Goal: Task Accomplishment & Management: Use online tool/utility

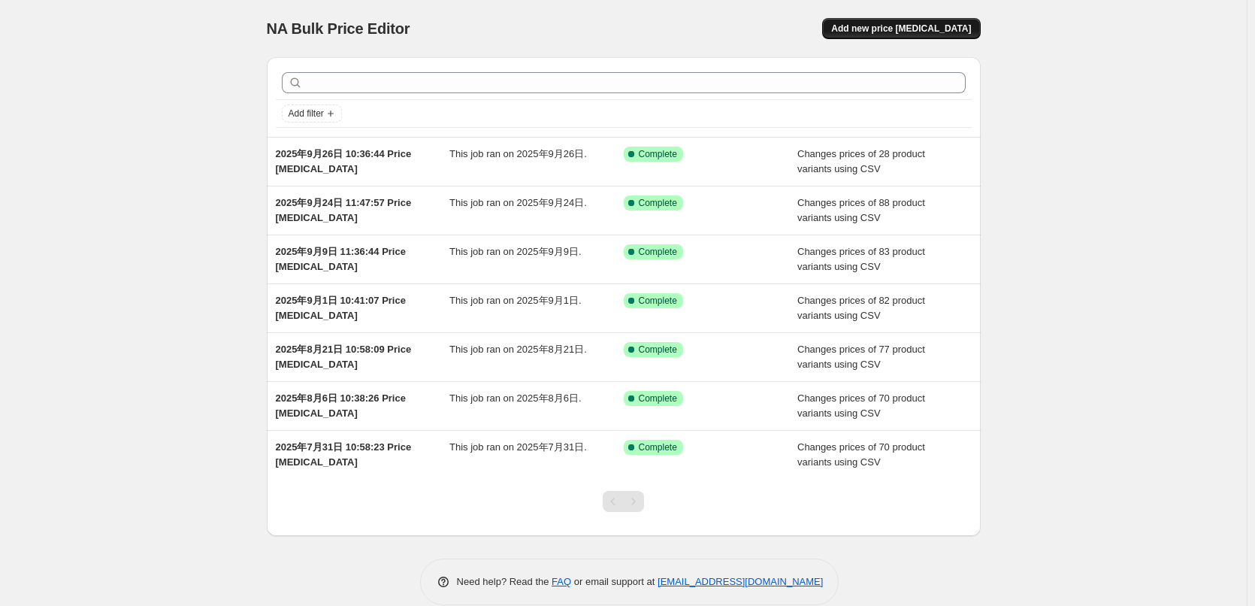
click at [890, 26] on span "Add new price [MEDICAL_DATA]" at bounding box center [901, 29] width 140 height 12
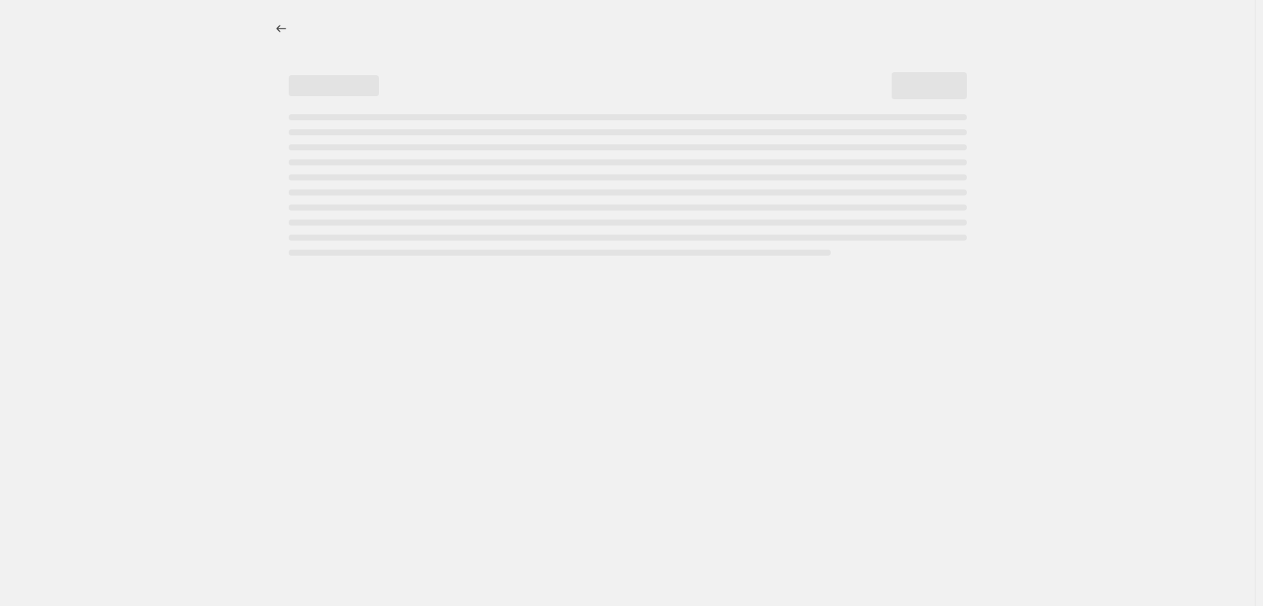
select select "percentage"
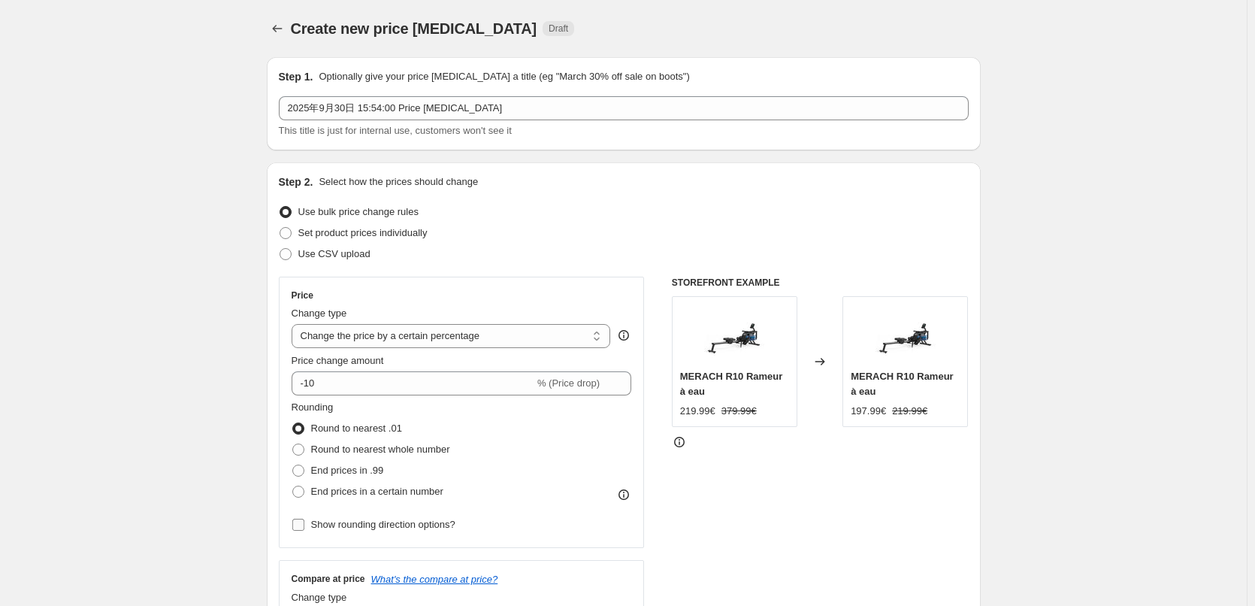
scroll to position [150, 0]
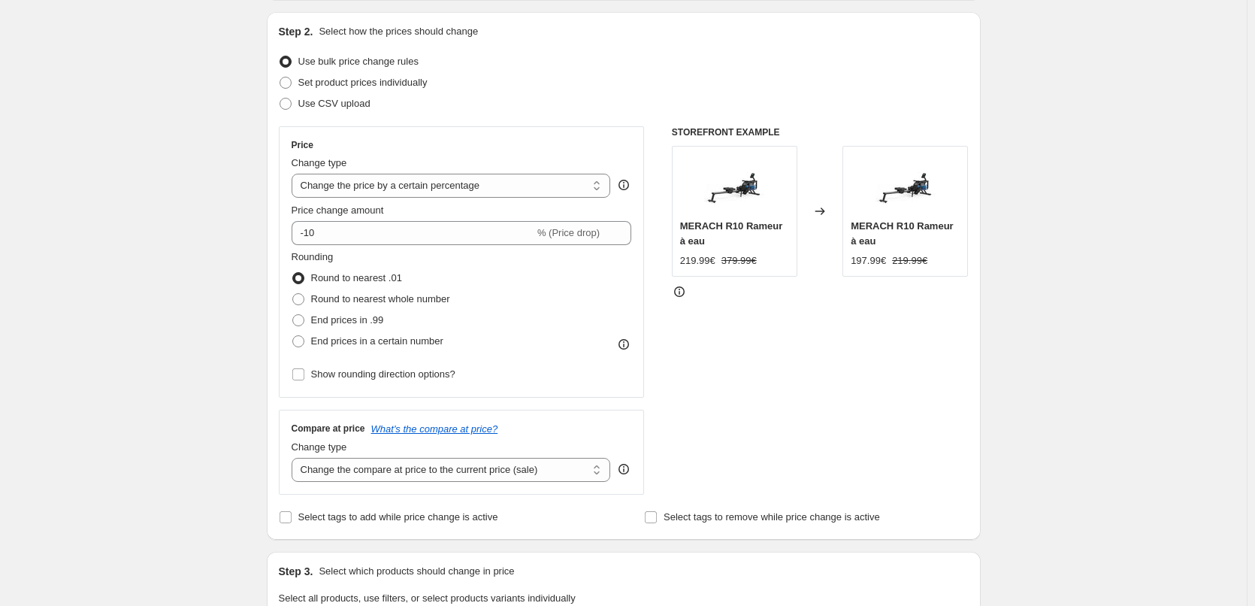
click at [323, 101] on span "Use CSV upload" at bounding box center [334, 103] width 72 height 11
click at [280, 98] on input "Use CSV upload" at bounding box center [280, 98] width 1 height 1
radio input "true"
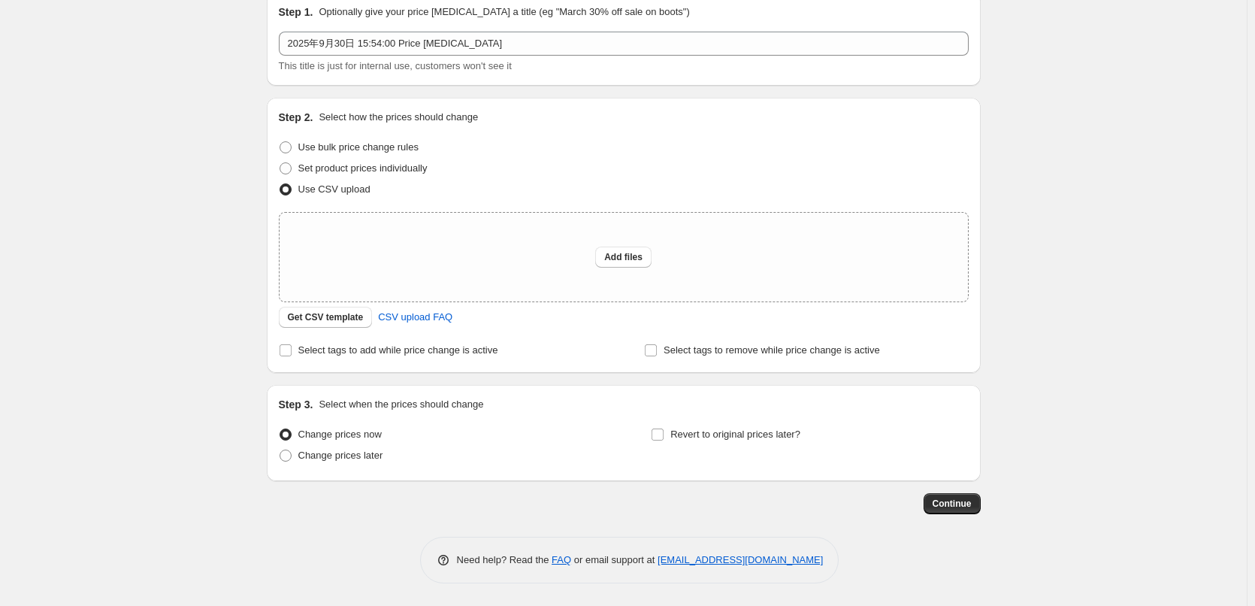
scroll to position [65, 0]
click at [344, 327] on button "Get CSV template" at bounding box center [326, 317] width 94 height 21
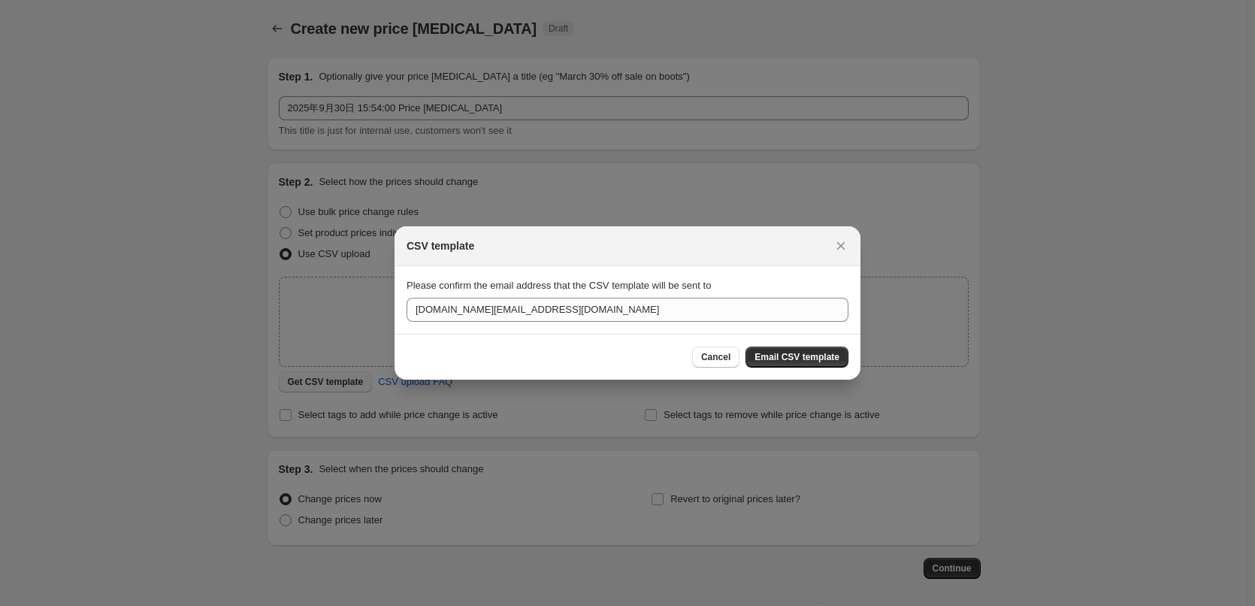
scroll to position [0, 0]
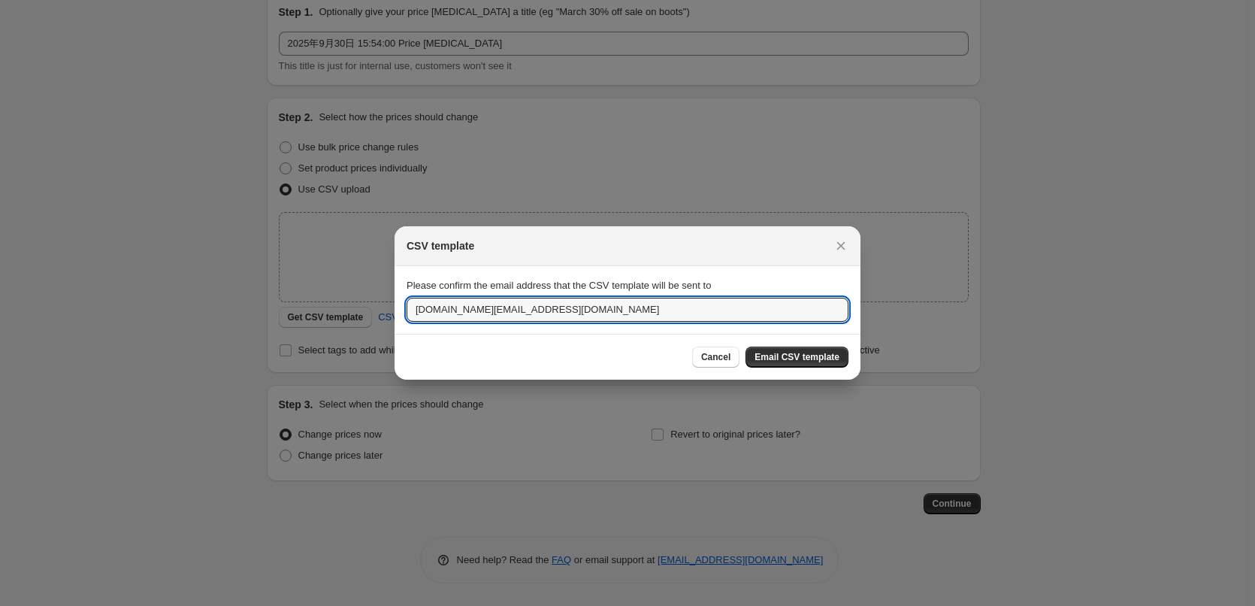
drag, startPoint x: 675, startPoint y: 317, endPoint x: 557, endPoint y: 459, distance: 184.7
click at [675, 316] on input "[DOMAIN_NAME][EMAIL_ADDRESS][DOMAIN_NAME]" at bounding box center [628, 310] width 442 height 24
paste input "[EMAIL_ADDRESS][DOMAIN_NAME]"
paste input ":r2a:"
type input "[EMAIL_ADDRESS][DOMAIN_NAME]"
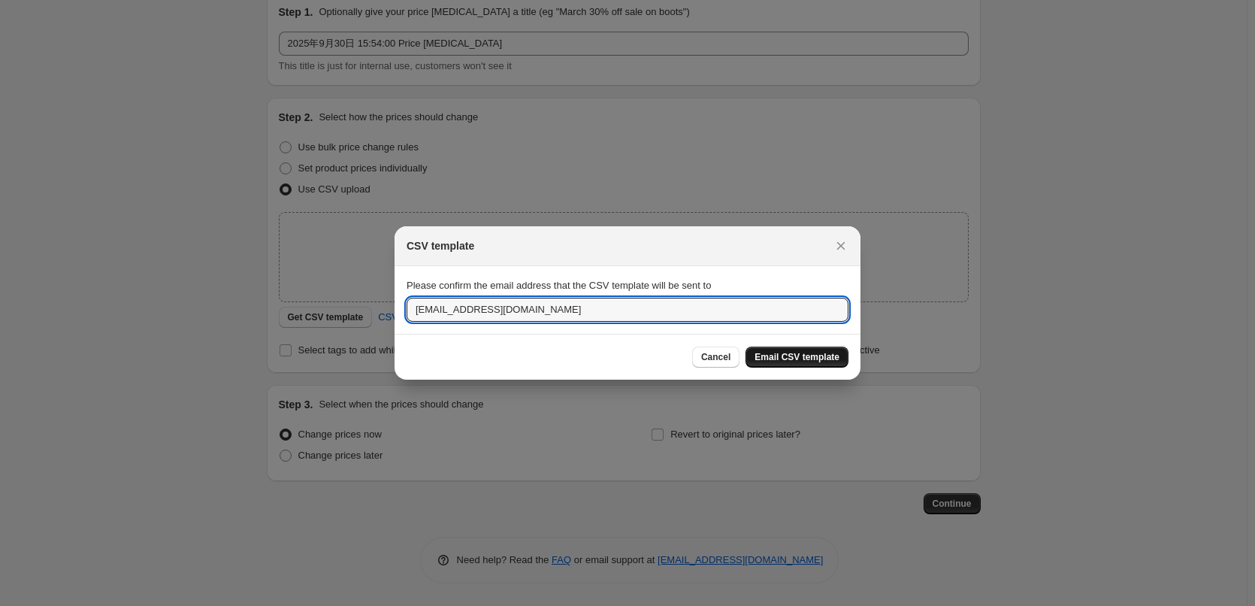
click at [809, 357] on span "Email CSV template" at bounding box center [797, 357] width 85 height 12
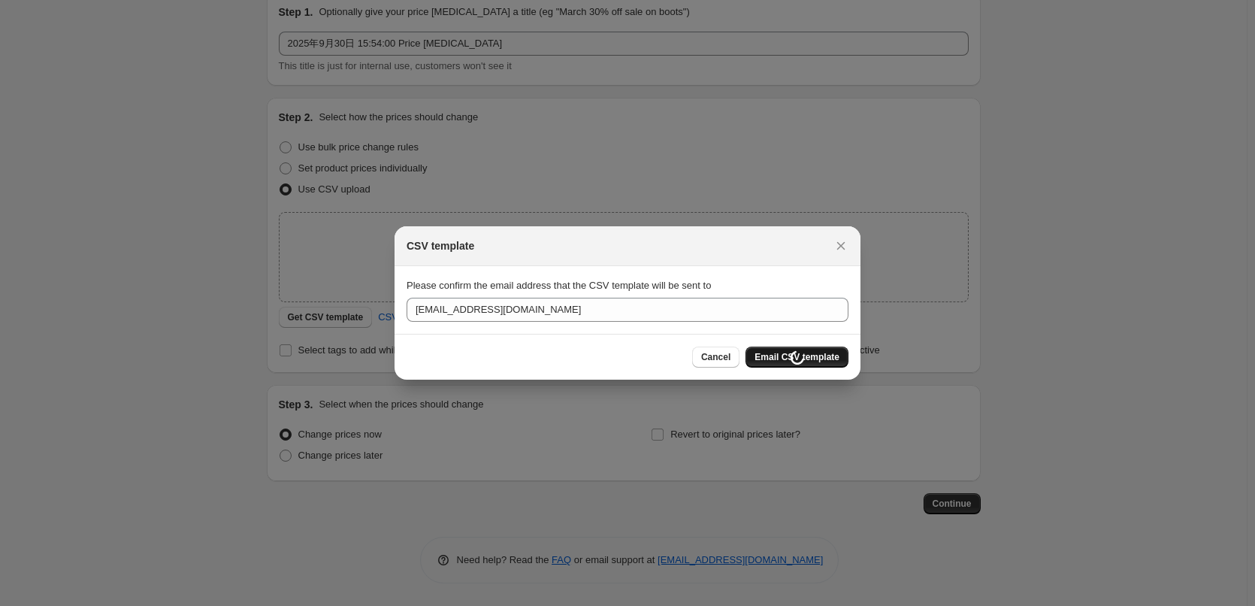
scroll to position [65, 0]
